Goal: Transaction & Acquisition: Download file/media

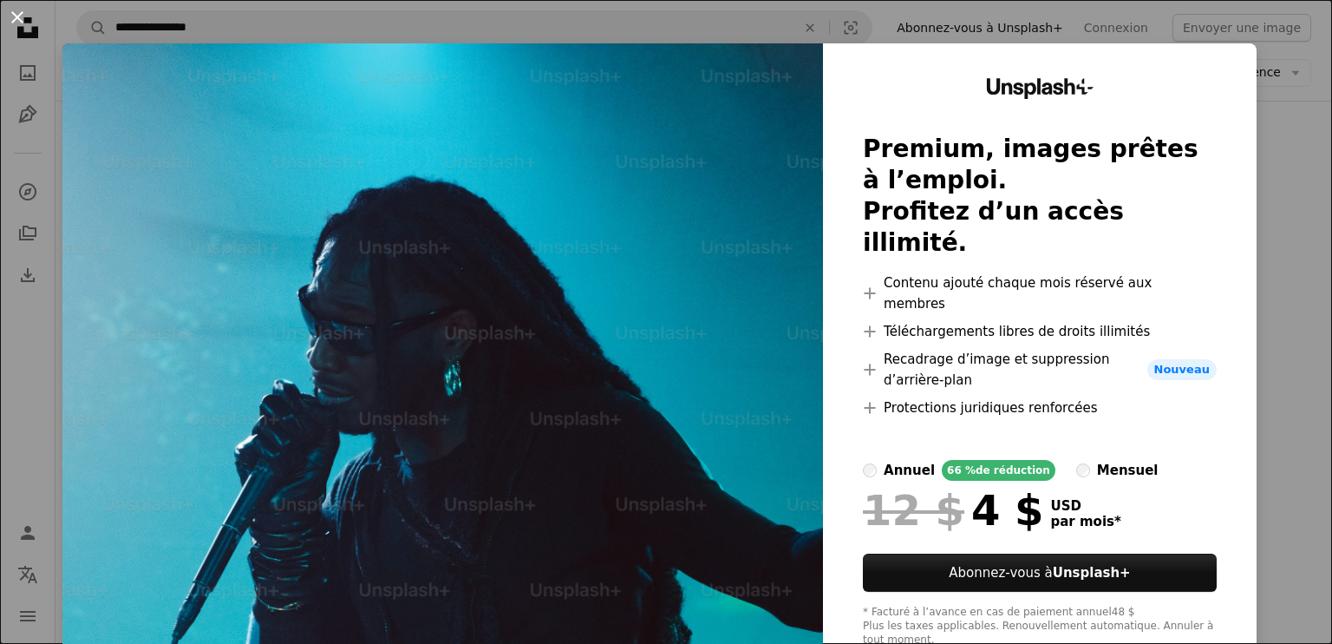
click at [16, 14] on button "An X shape" at bounding box center [17, 17] width 21 height 21
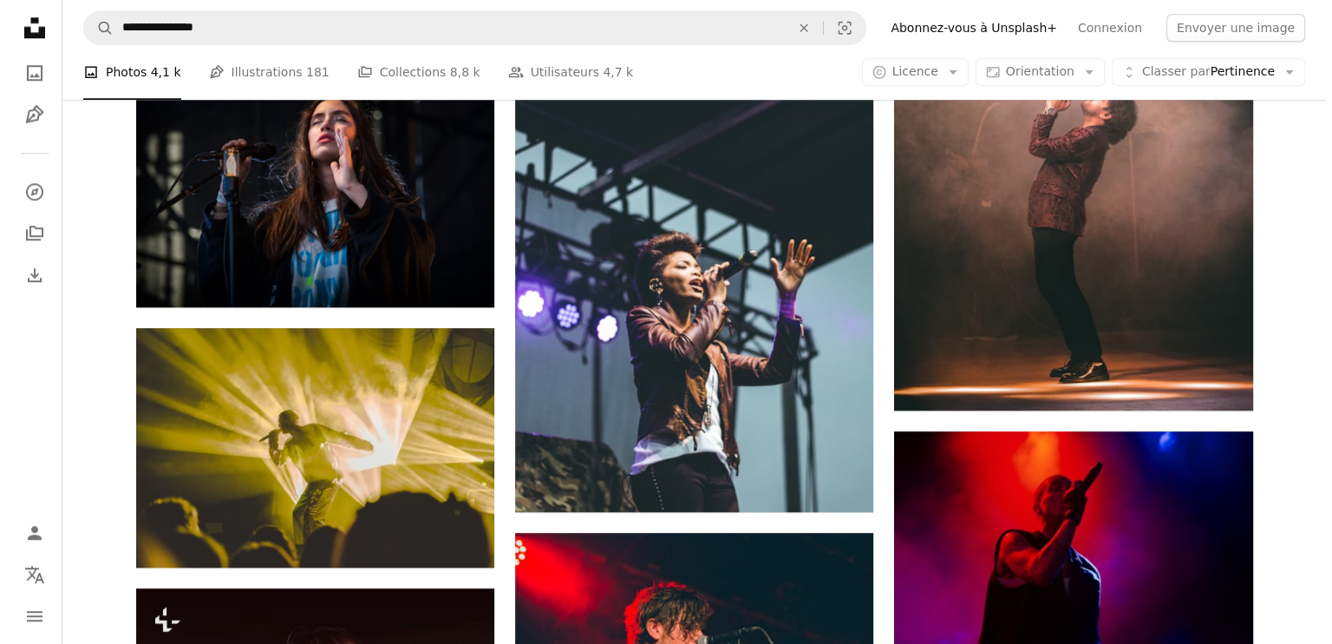
scroll to position [1765, 0]
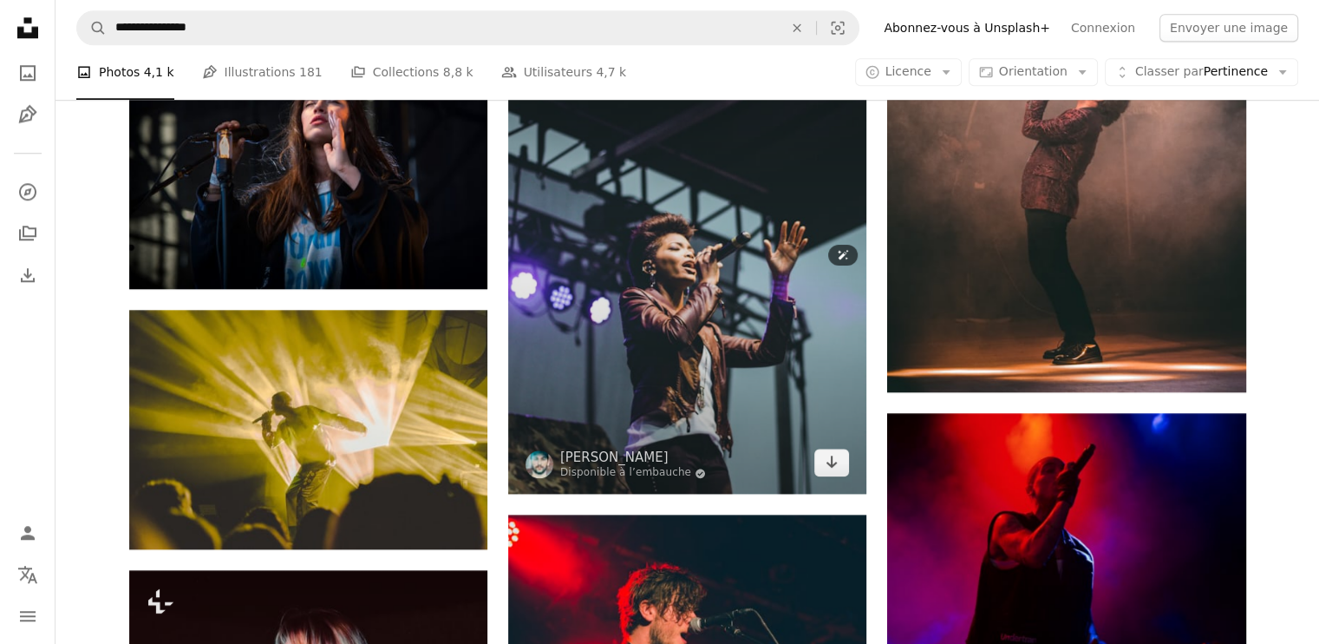
click at [753, 350] on img at bounding box center [687, 269] width 358 height 448
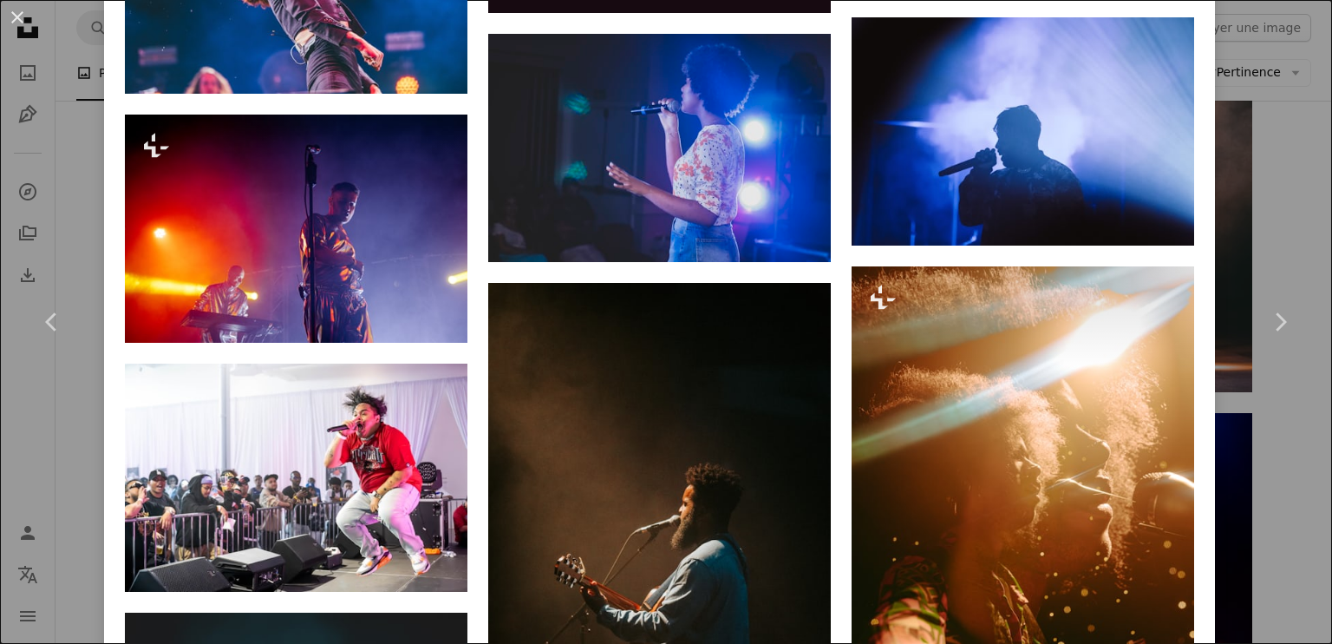
scroll to position [6599, 0]
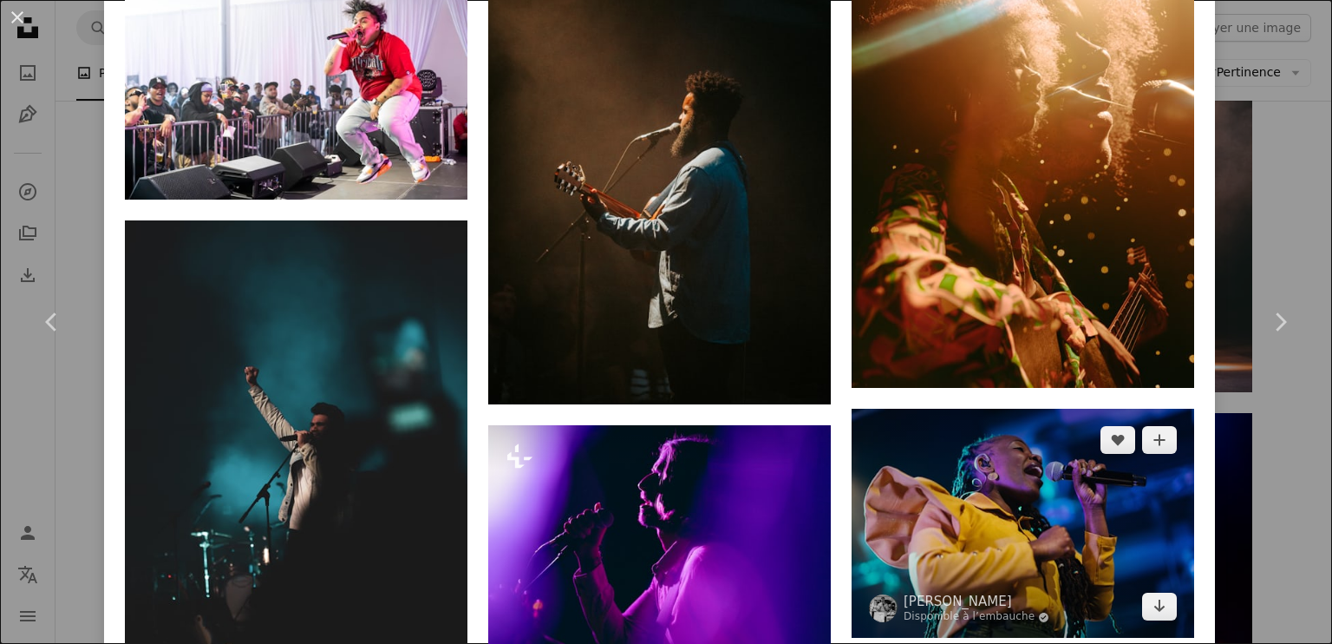
click at [1047, 466] on img at bounding box center [1023, 523] width 343 height 229
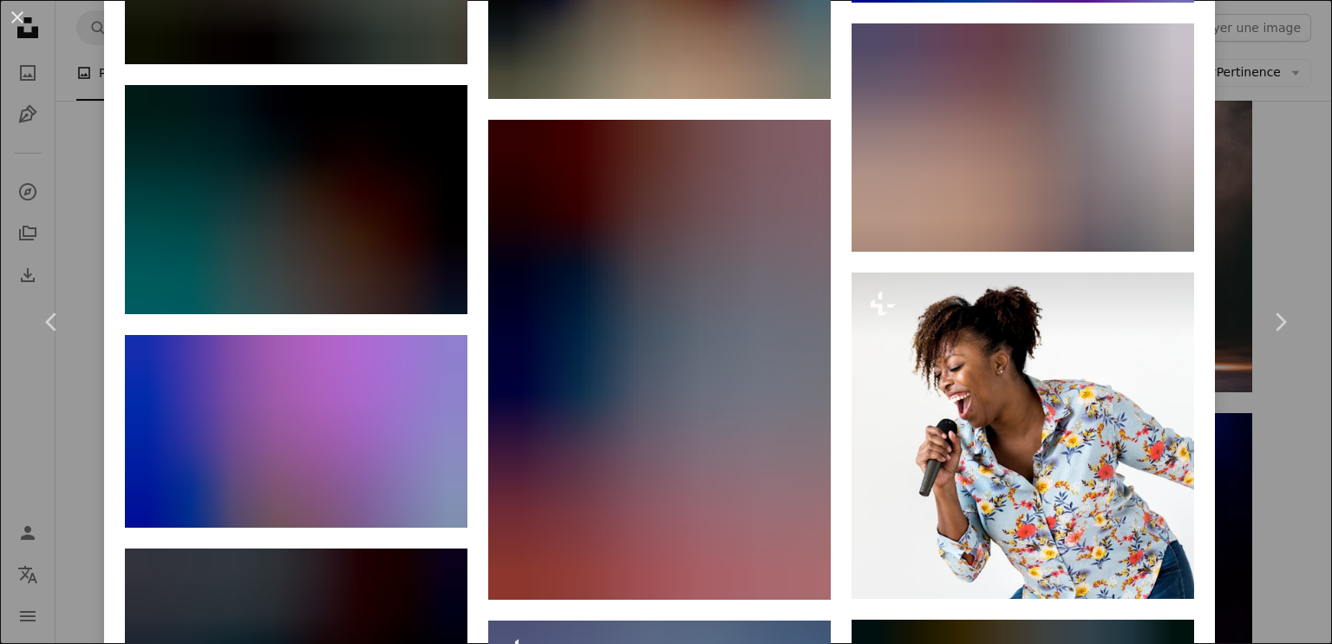
scroll to position [3579, 0]
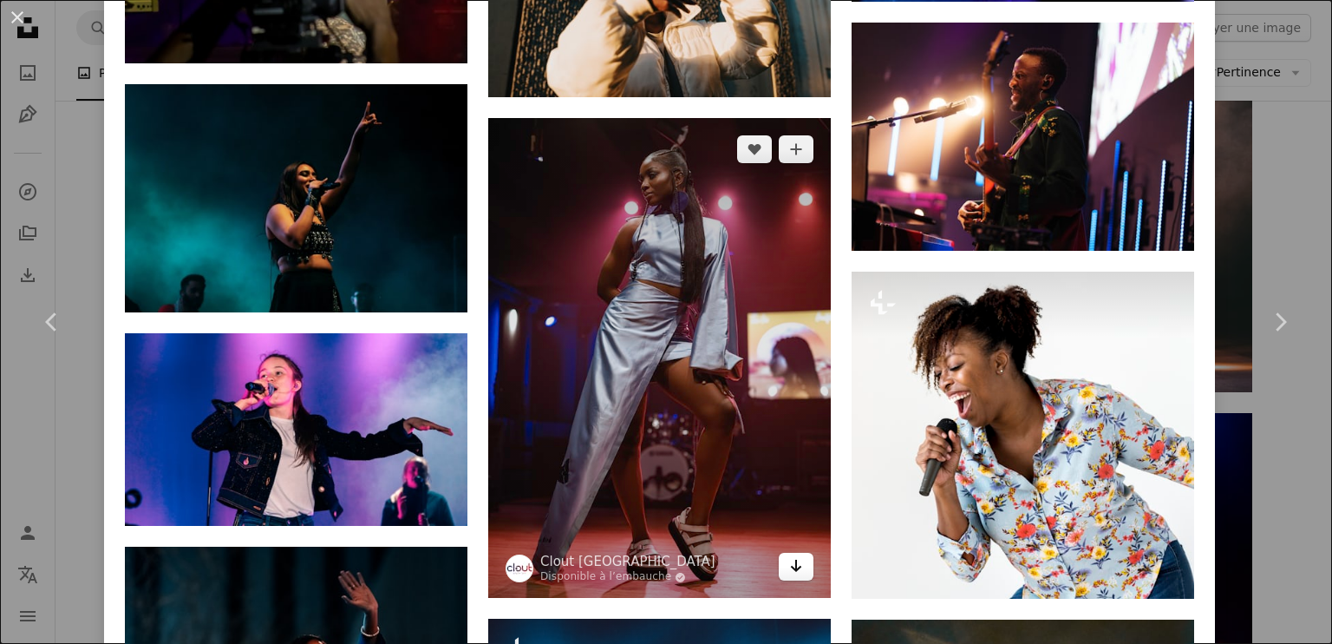
click at [789, 555] on icon "Arrow pointing down" at bounding box center [796, 565] width 14 height 21
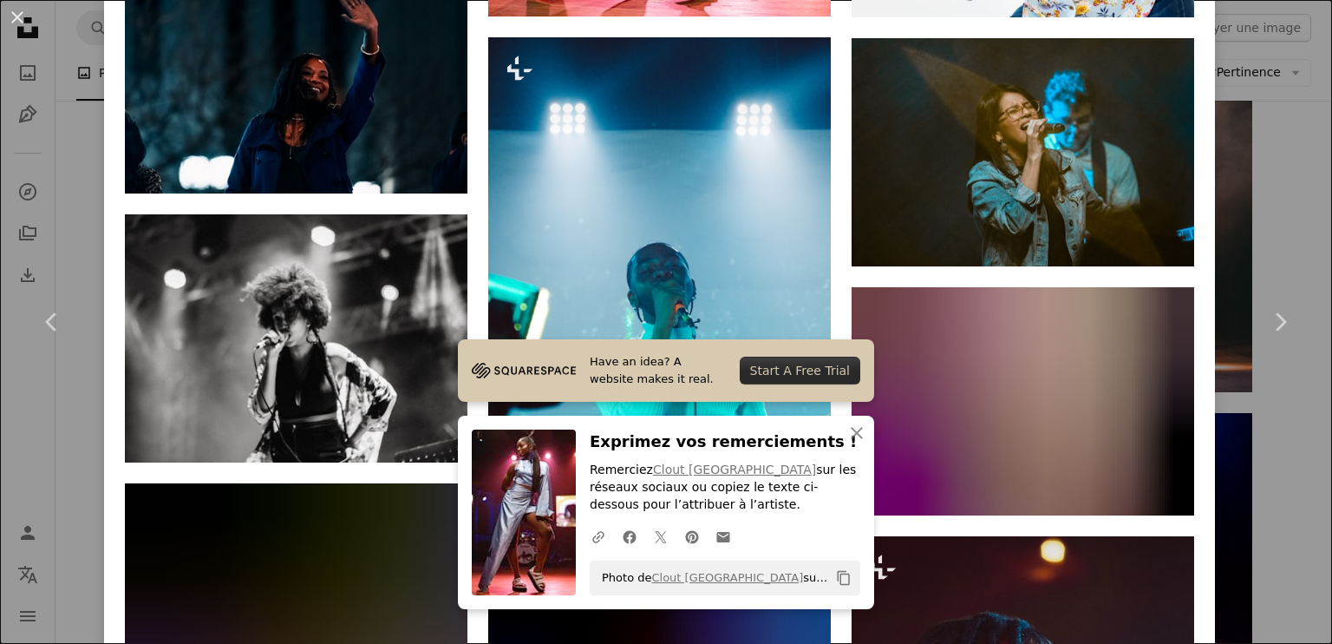
scroll to position [4160, 0]
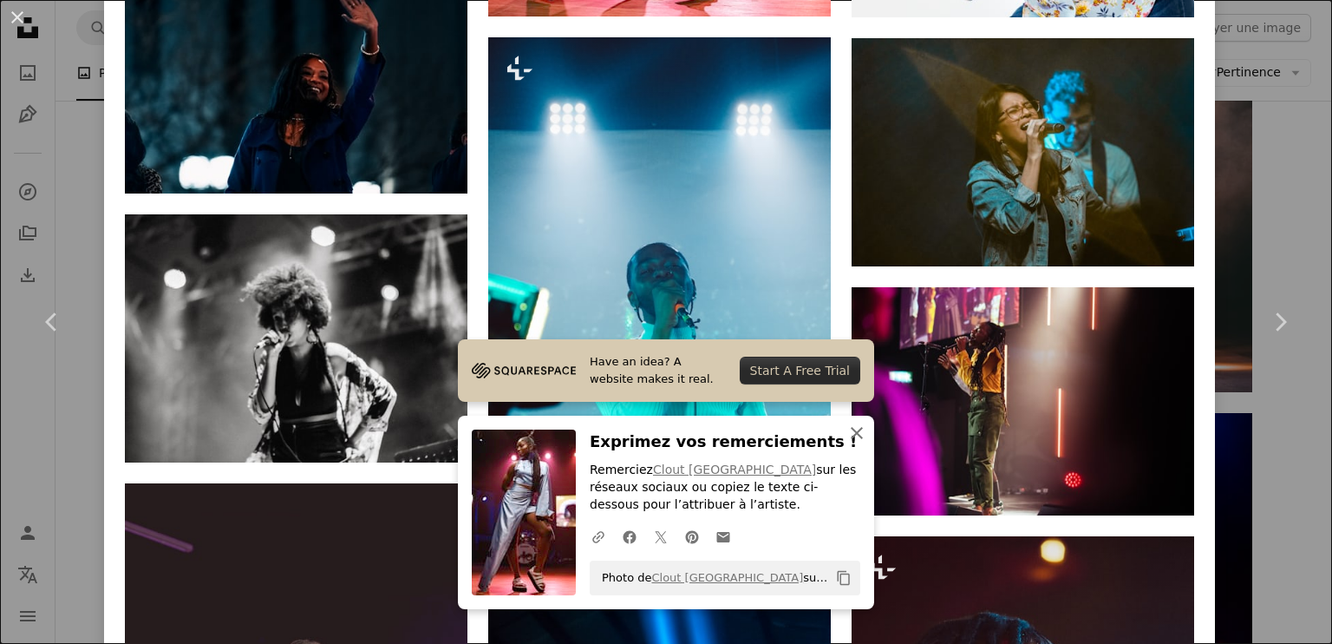
click at [854, 430] on icon "button" at bounding box center [857, 433] width 12 height 12
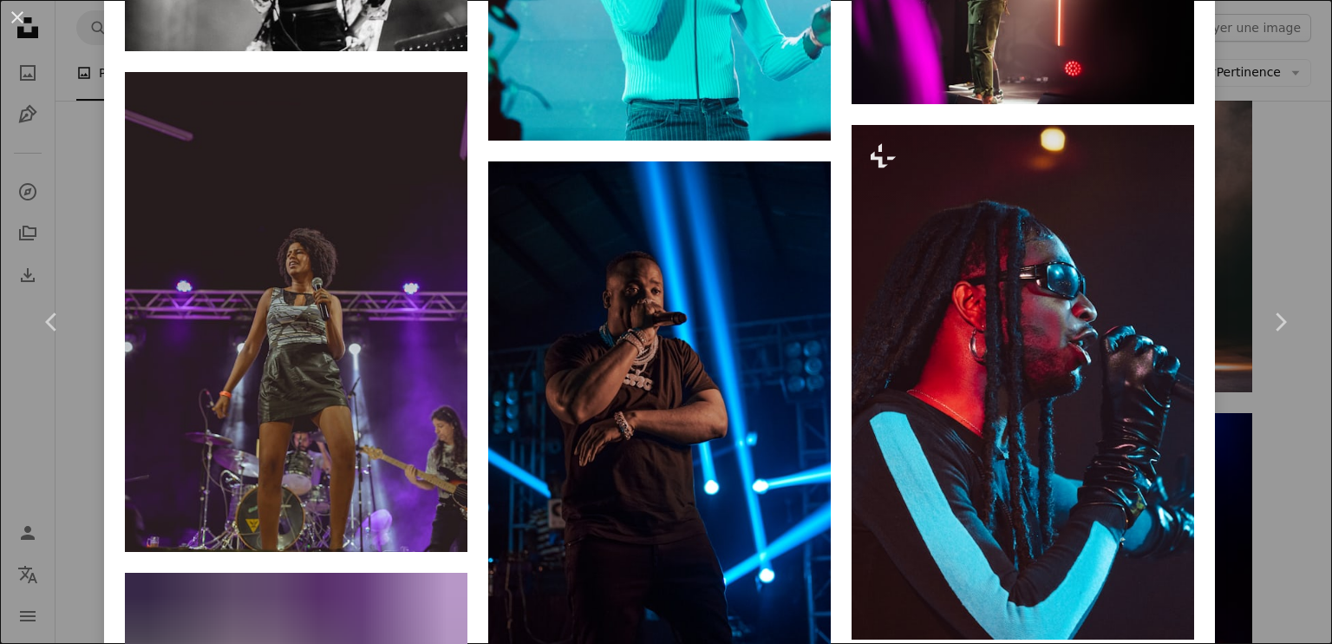
scroll to position [4649, 0]
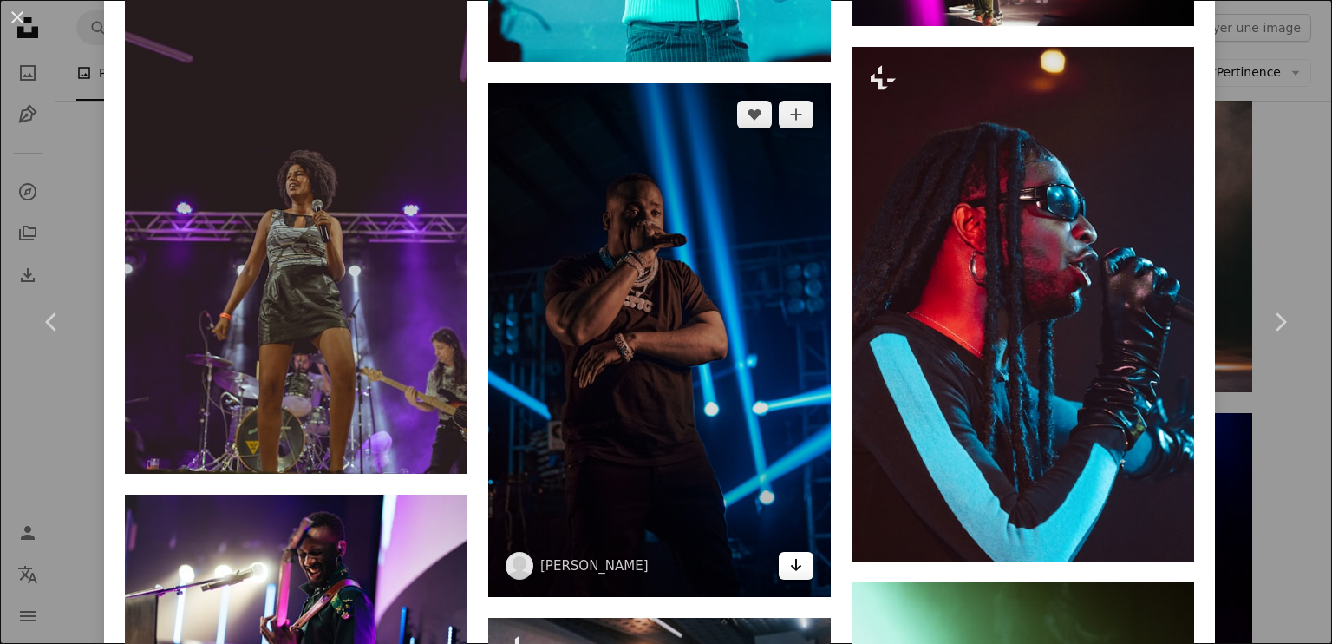
click at [789, 554] on icon "Arrow pointing down" at bounding box center [796, 564] width 14 height 21
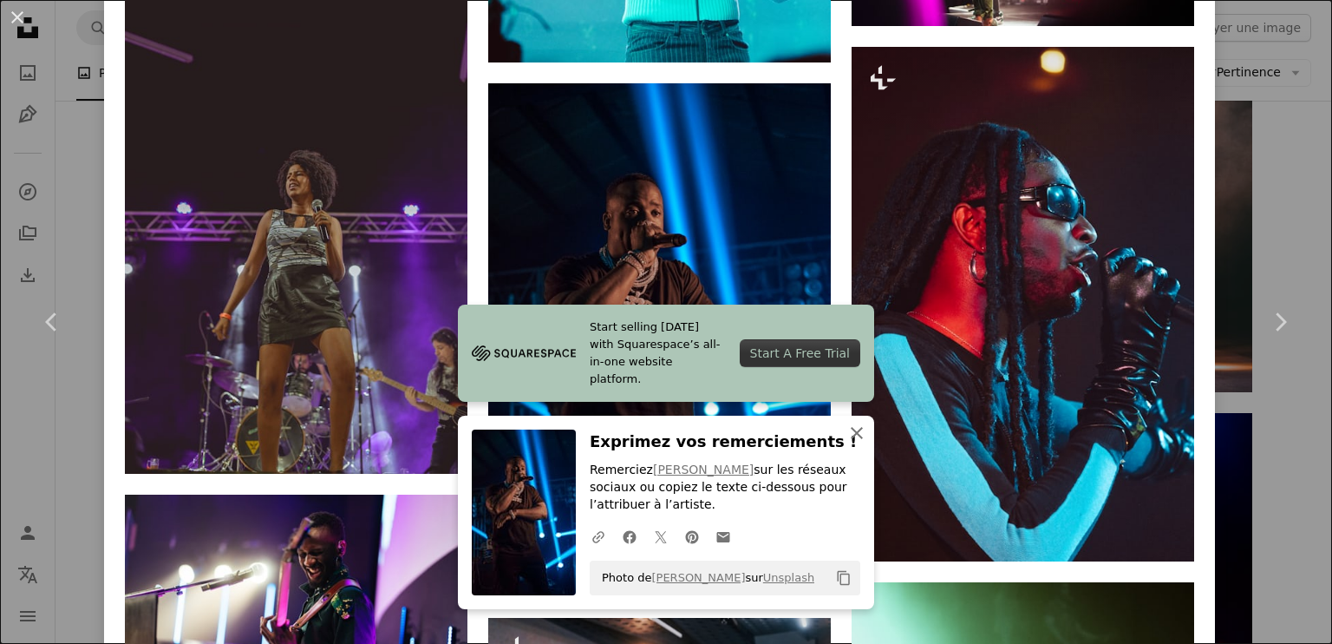
click at [851, 433] on icon "button" at bounding box center [857, 433] width 12 height 12
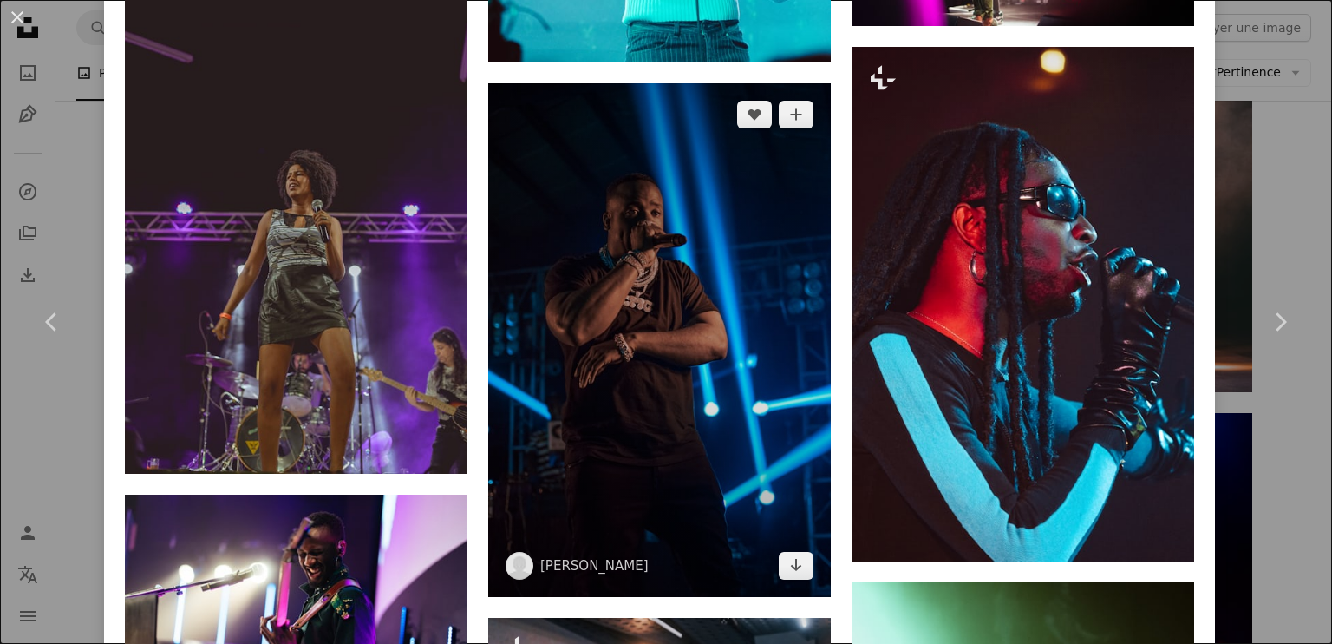
click at [700, 242] on img at bounding box center [659, 340] width 343 height 514
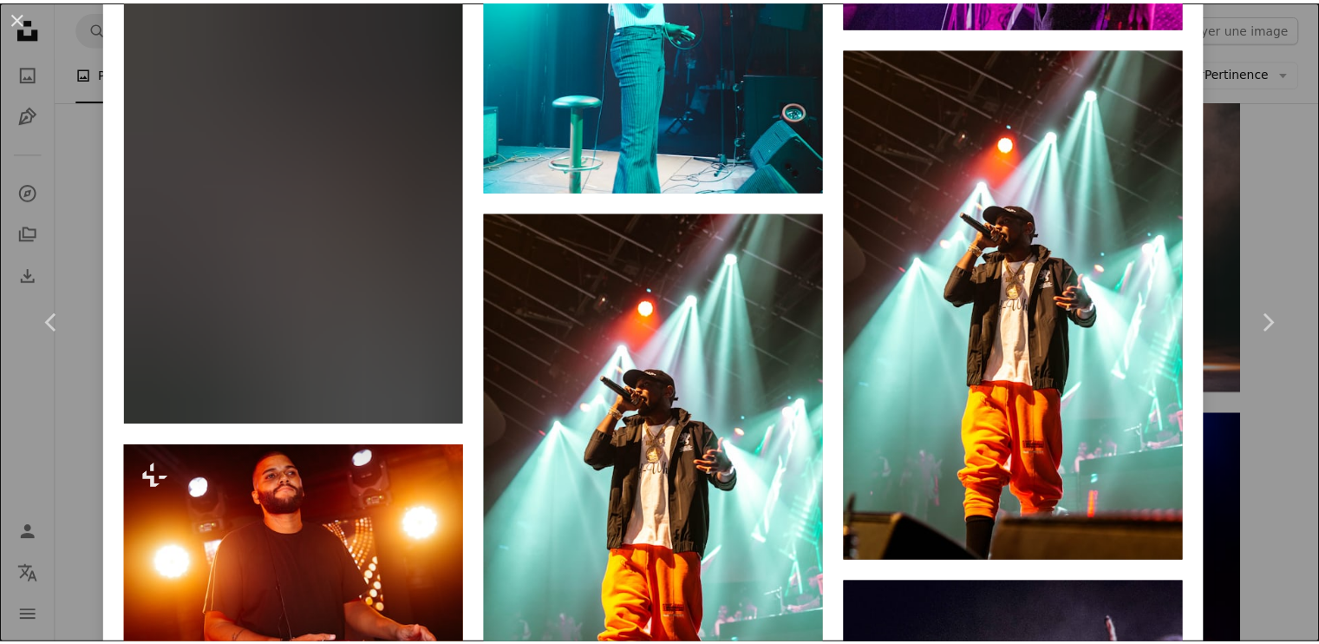
scroll to position [5551, 0]
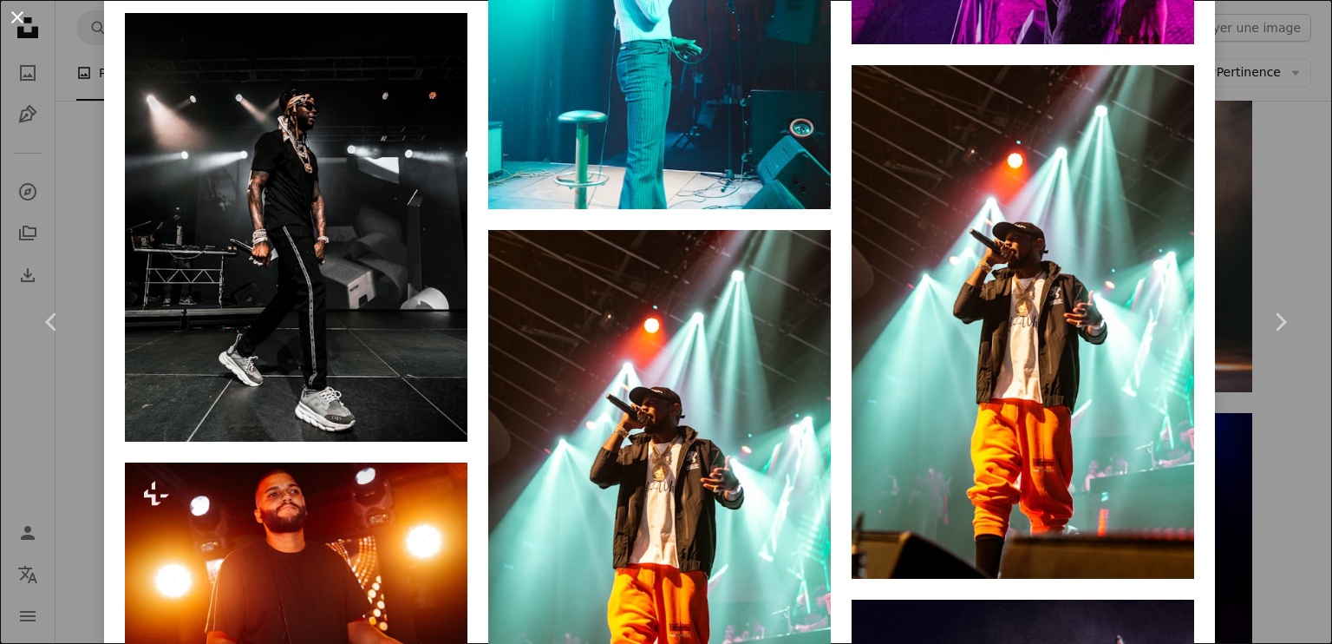
click at [14, 15] on button "An X shape" at bounding box center [17, 17] width 21 height 21
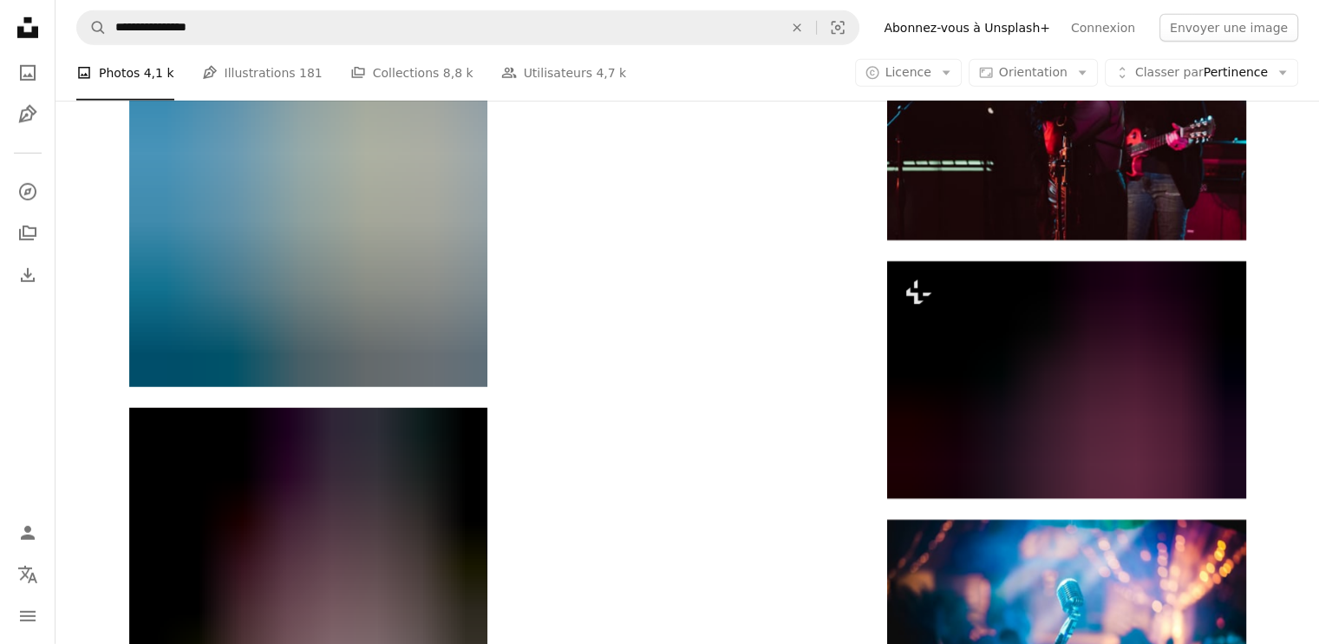
scroll to position [5388, 0]
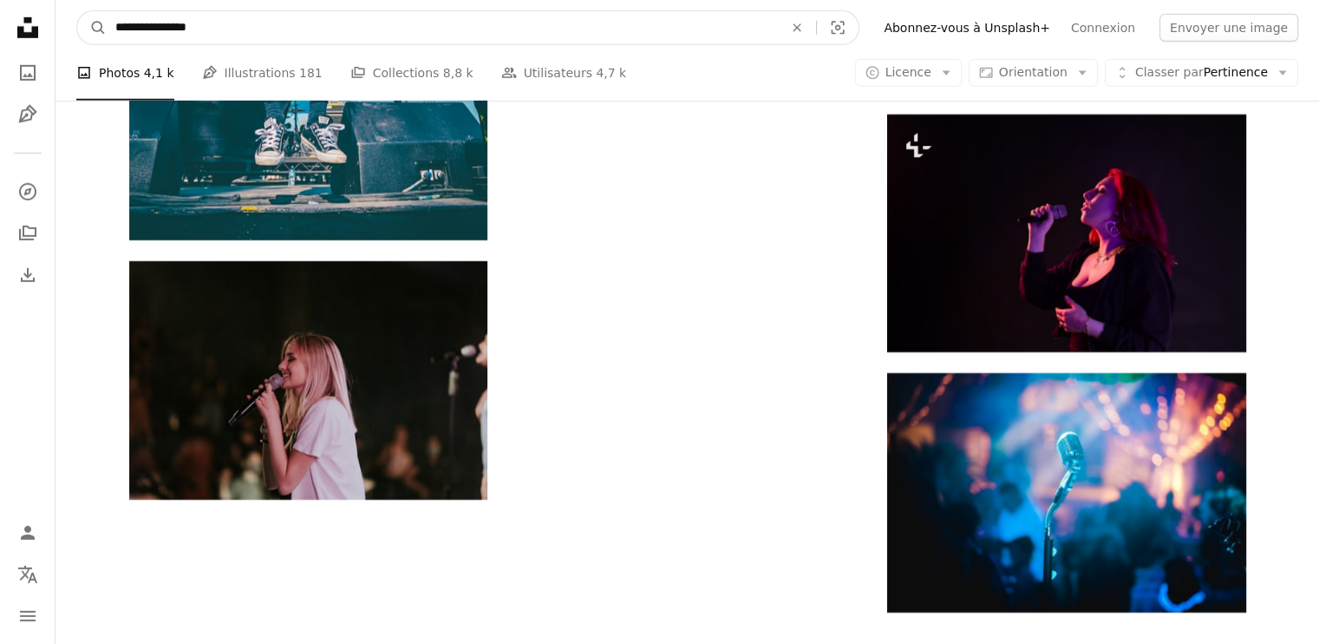
click at [223, 28] on input "**********" at bounding box center [442, 27] width 671 height 33
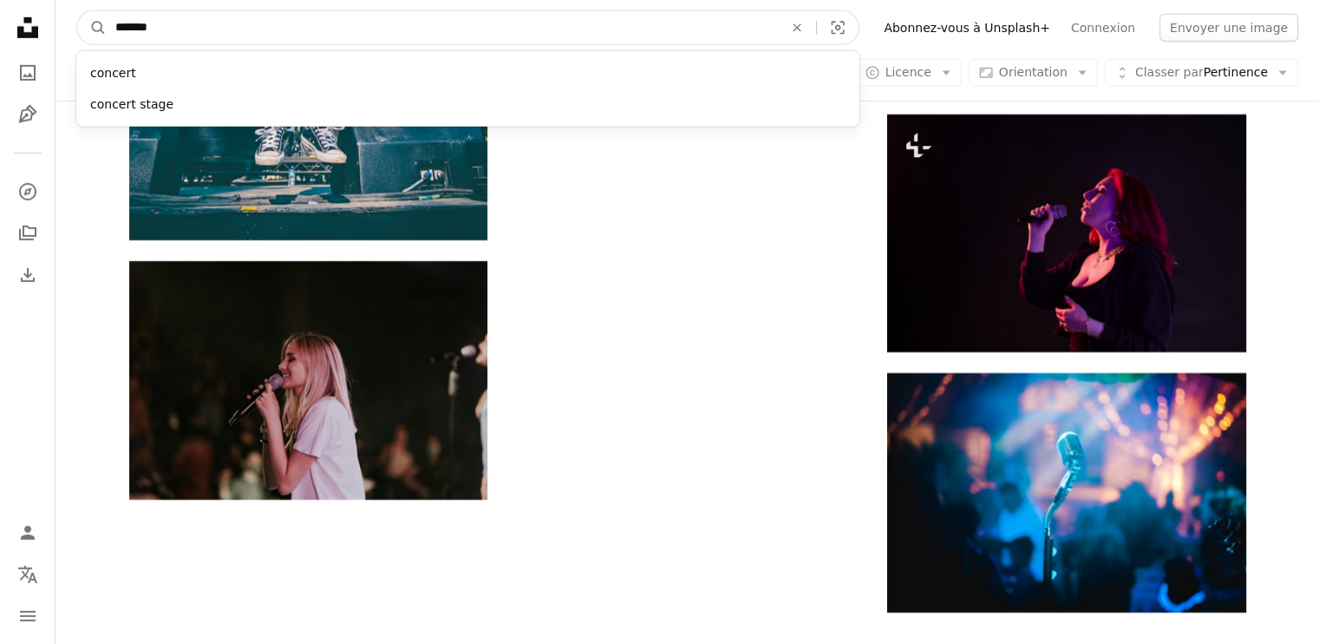
type input "*******"
click at [77, 11] on button "A magnifying glass" at bounding box center [91, 27] width 29 height 33
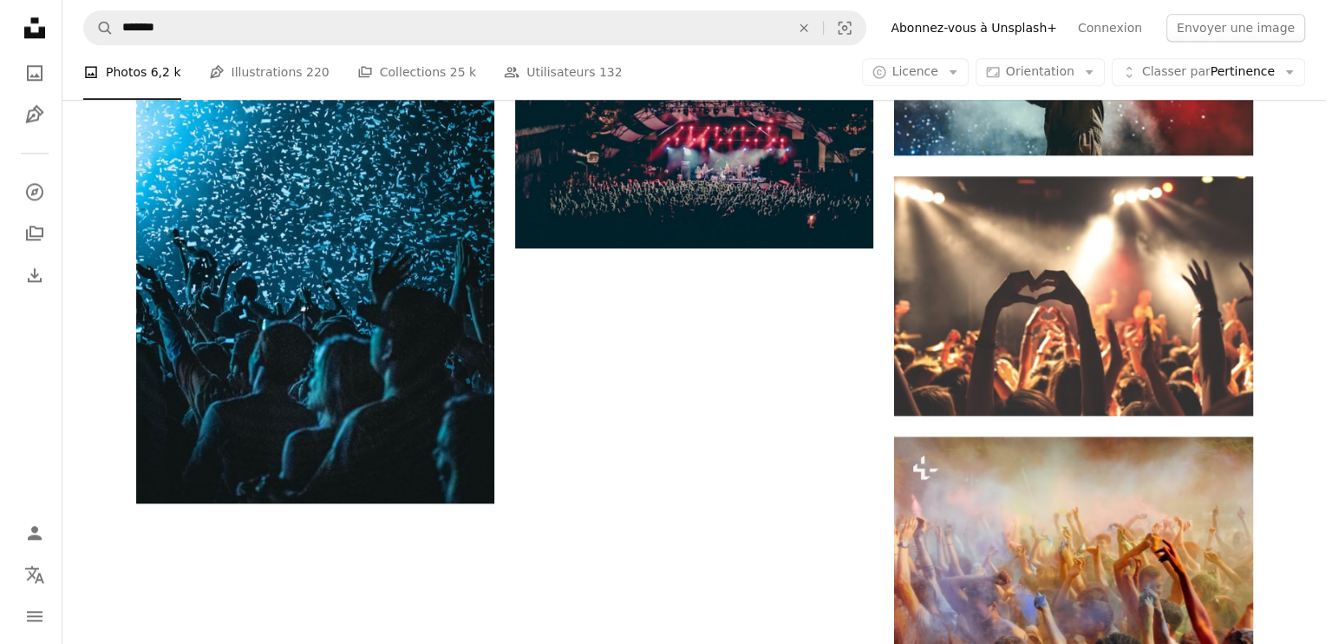
scroll to position [2070, 0]
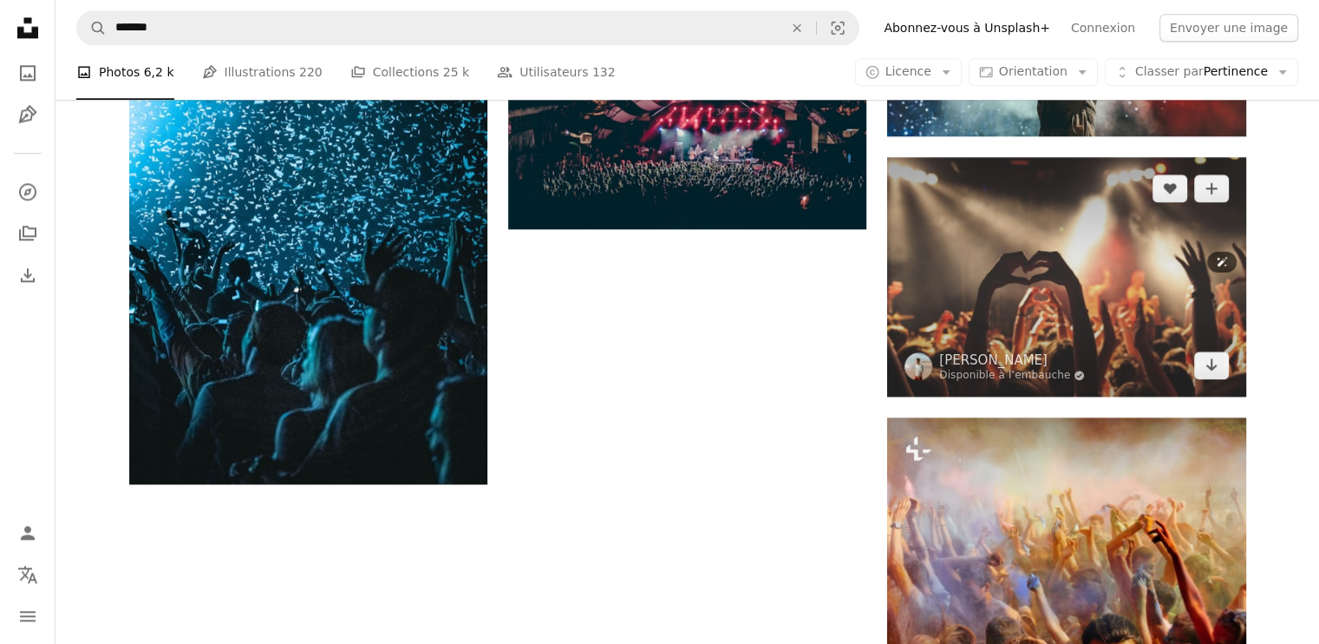
click at [1081, 260] on img at bounding box center [1066, 276] width 358 height 239
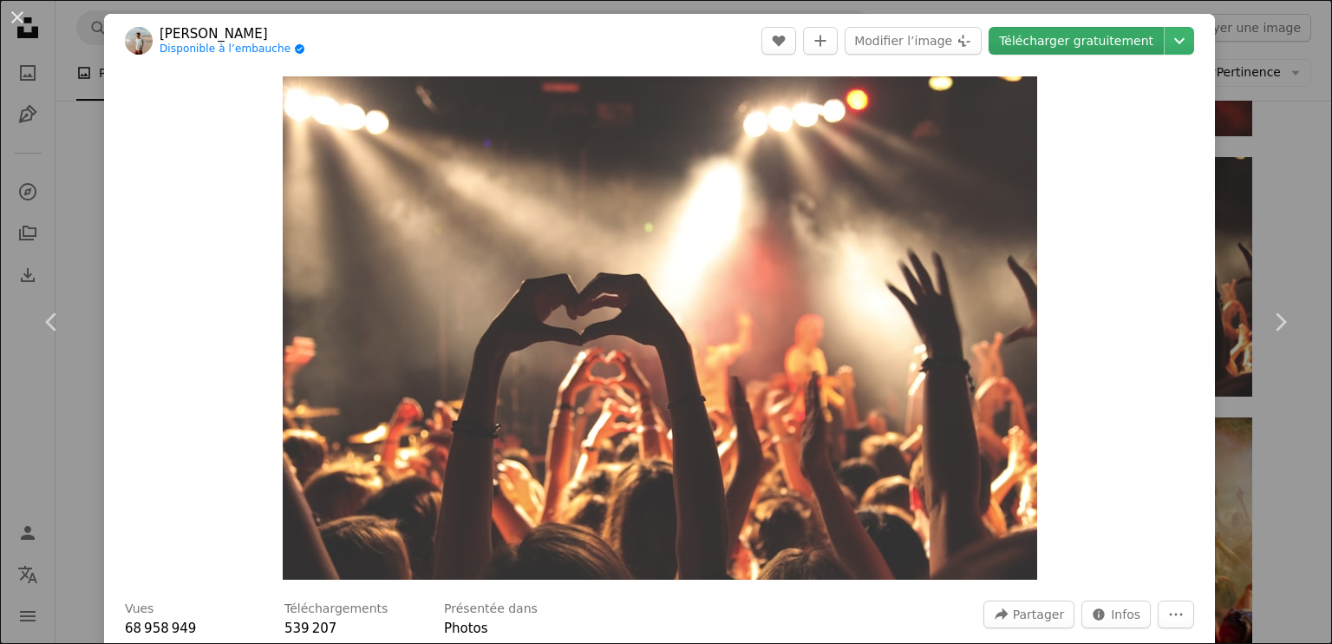
click at [1109, 34] on link "Télécharger gratuitement" at bounding box center [1076, 41] width 175 height 28
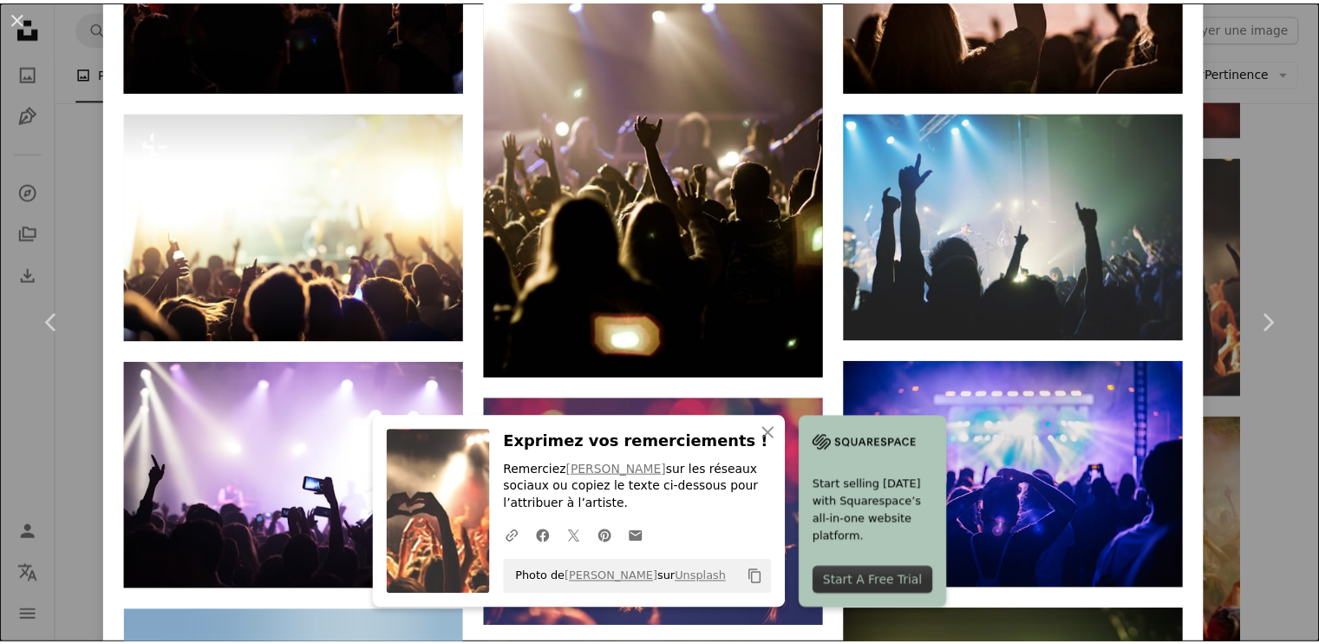
scroll to position [1351, 0]
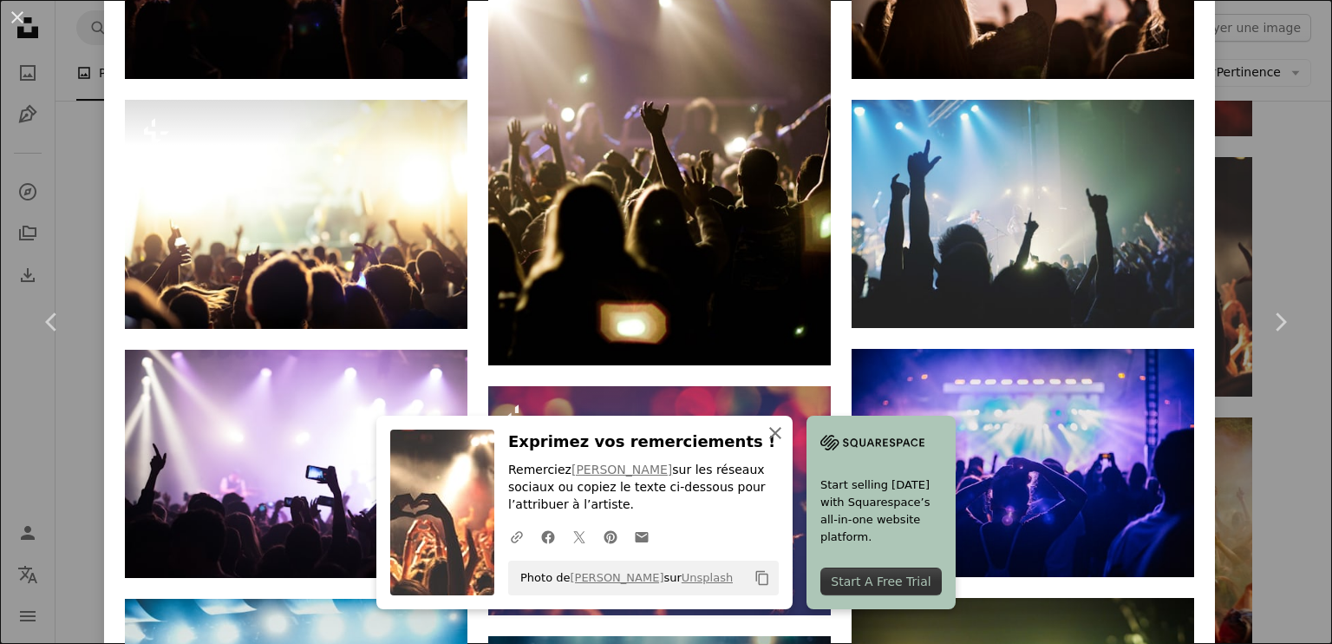
click at [770, 433] on icon "button" at bounding box center [775, 433] width 12 height 12
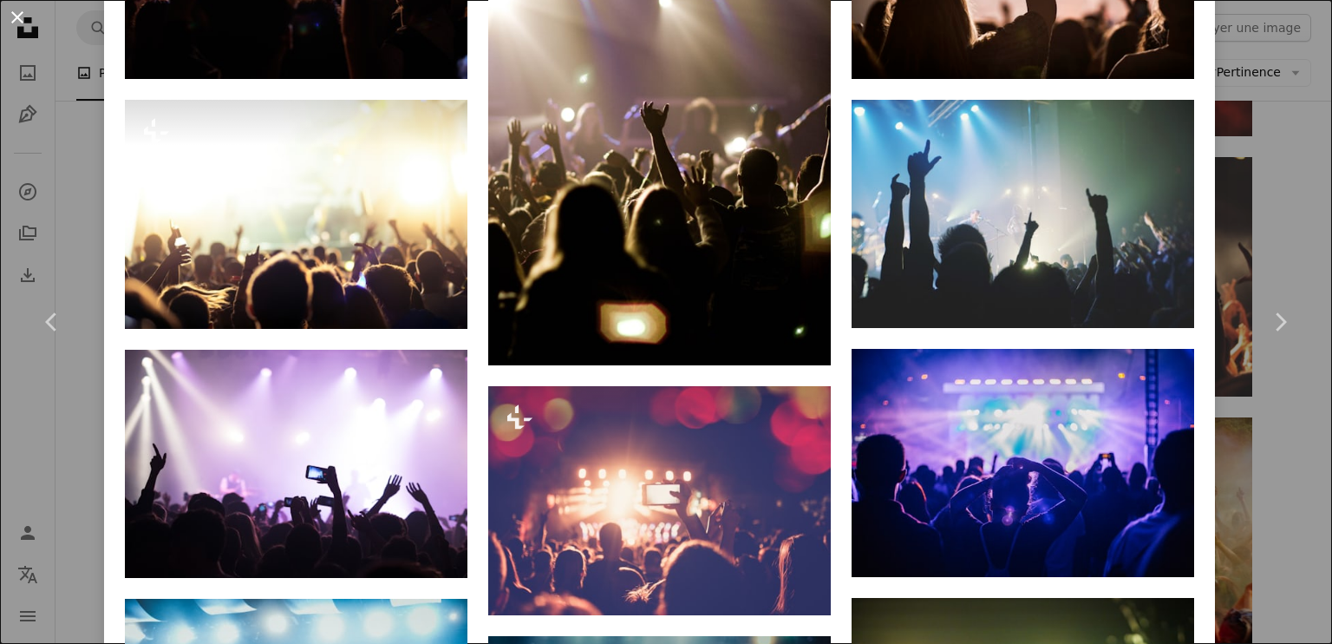
click at [14, 13] on button "An X shape" at bounding box center [17, 17] width 21 height 21
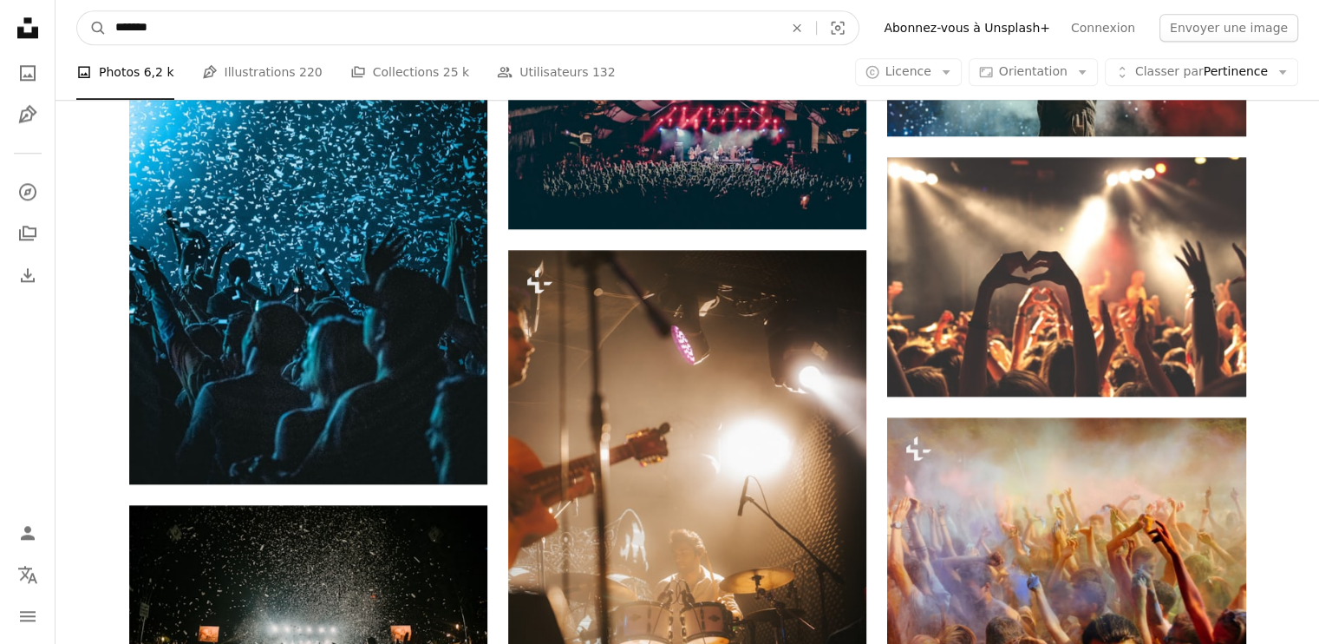
click at [274, 40] on input "*******" at bounding box center [442, 27] width 671 height 33
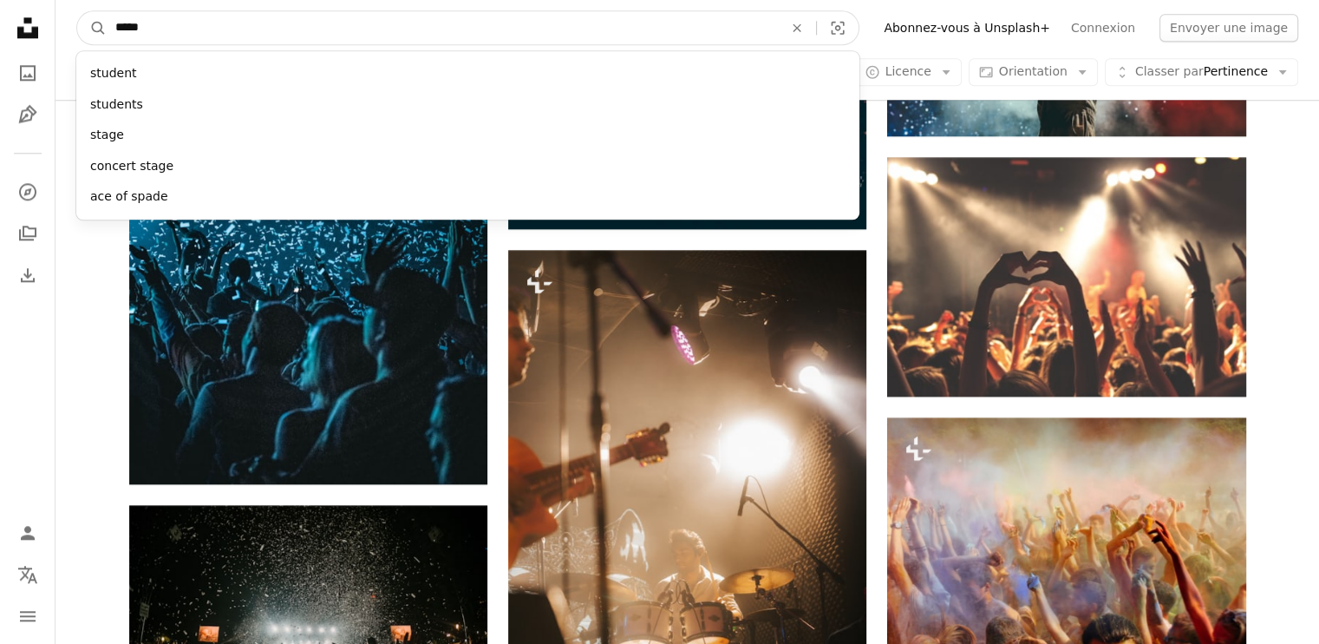
type input "*****"
click at [77, 11] on button "A magnifying glass" at bounding box center [91, 27] width 29 height 33
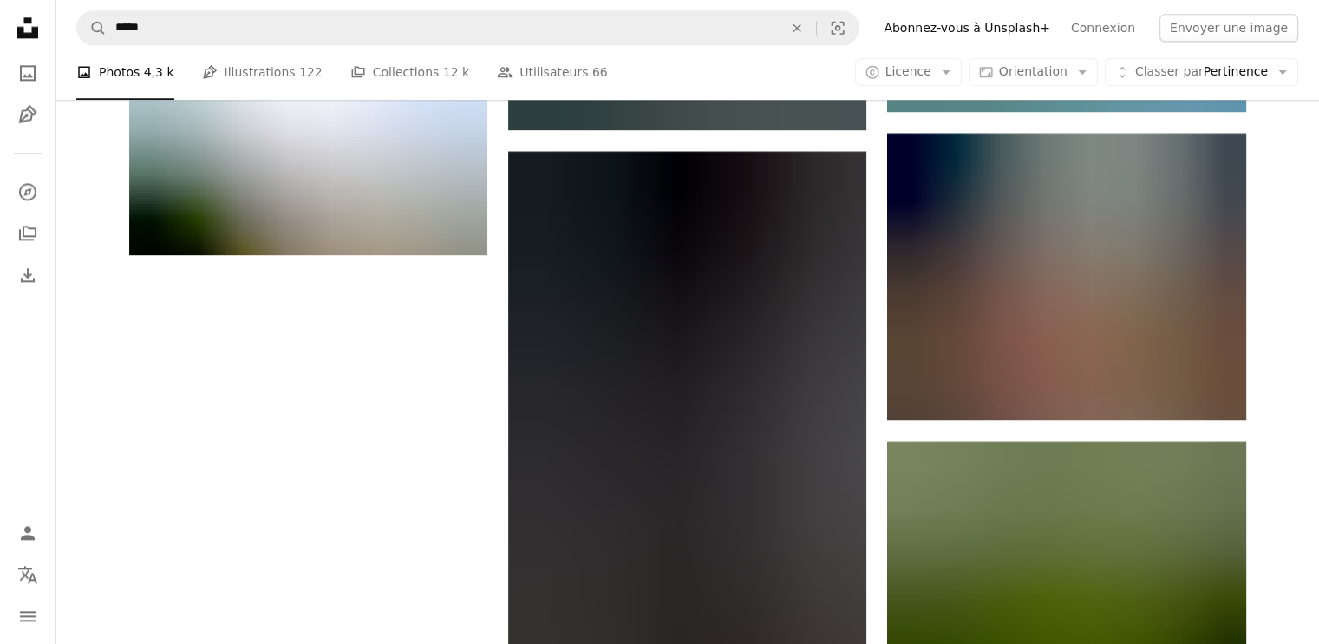
scroll to position [2152, 0]
